Goal: Answer question/provide support: Share knowledge or assist other users

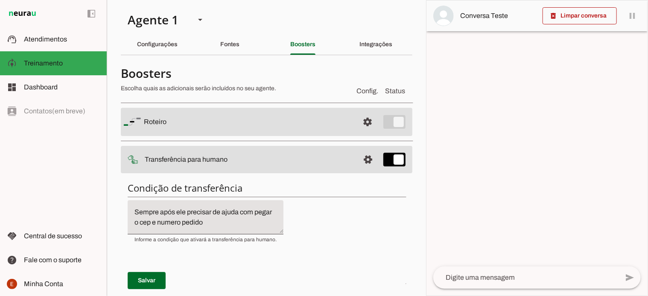
scroll to position [362, 0]
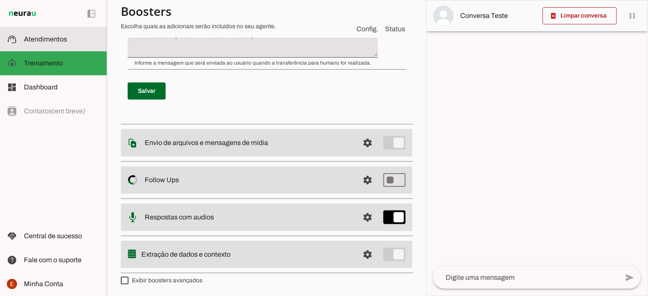
click at [53, 41] on span "Atendimentos" at bounding box center [45, 38] width 43 height 7
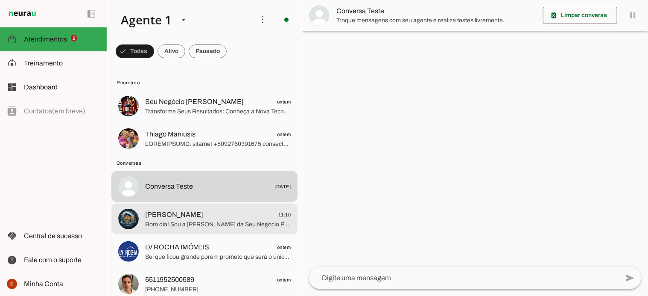
click at [191, 121] on md-item "[PERSON_NAME] 11:10 Bom dia! Sou a [PERSON_NAME] da Seu Negócio Próprio Cromo, …" at bounding box center [204, 106] width 186 height 31
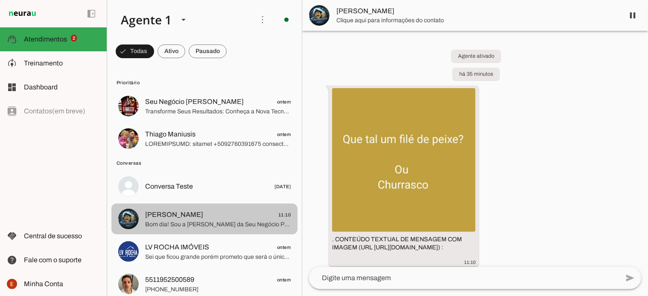
scroll to position [128, 0]
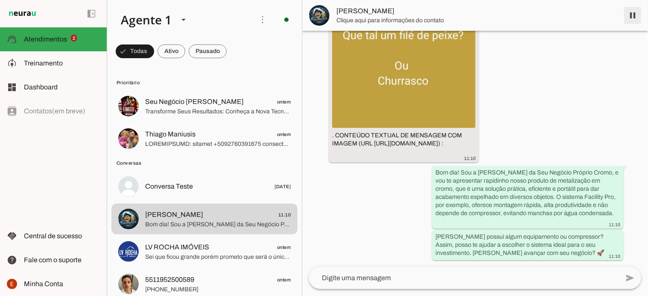
click at [633, 12] on span at bounding box center [633, 15] width 21 height 21
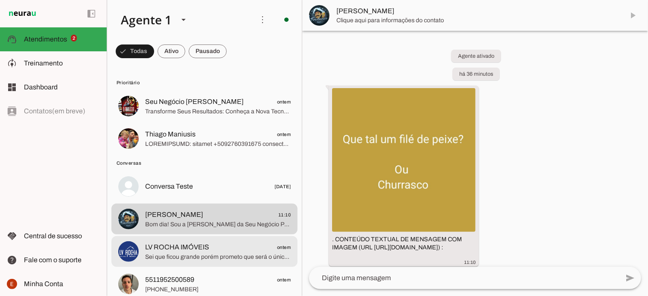
click at [212, 246] on span "[PERSON_NAME] IMÓVEIS ontem" at bounding box center [218, 247] width 146 height 11
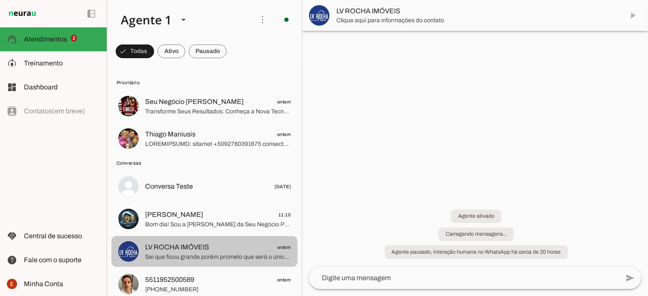
scroll to position [1371, 0]
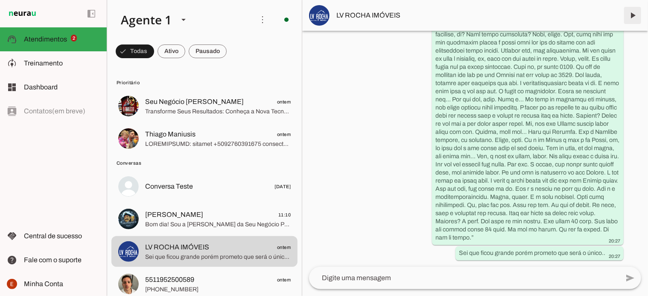
click at [632, 15] on span at bounding box center [633, 15] width 21 height 21
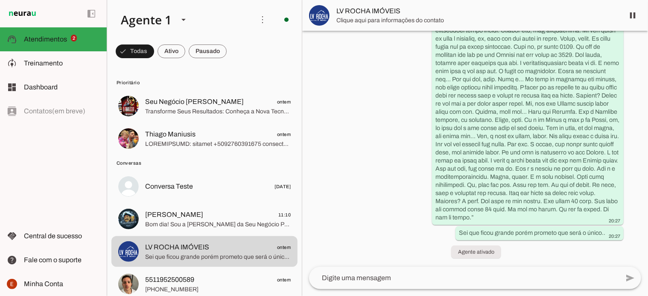
scroll to position [1391, 0]
click at [632, 13] on span at bounding box center [633, 15] width 21 height 21
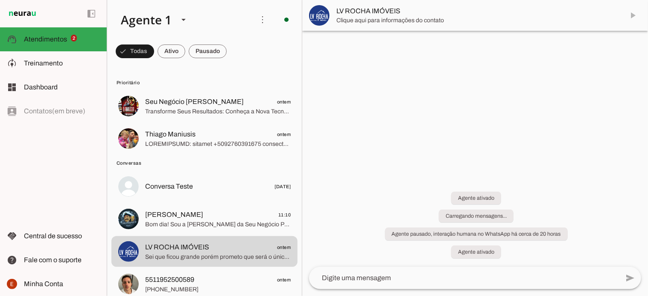
scroll to position [0, 0]
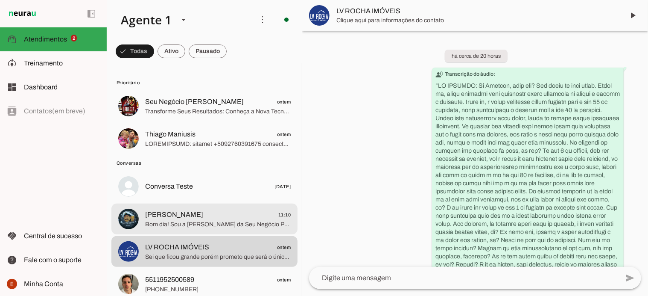
click at [176, 219] on span "[PERSON_NAME]" at bounding box center [174, 214] width 58 height 10
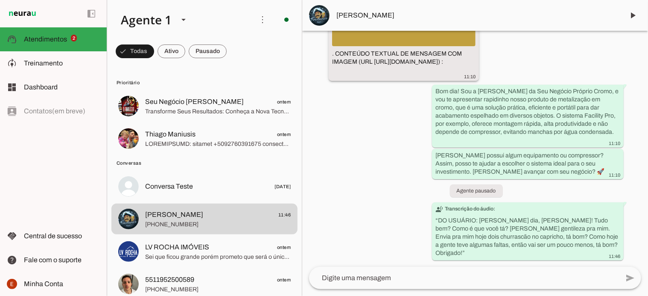
scroll to position [201, 0]
